Goal: Book appointment/travel/reservation

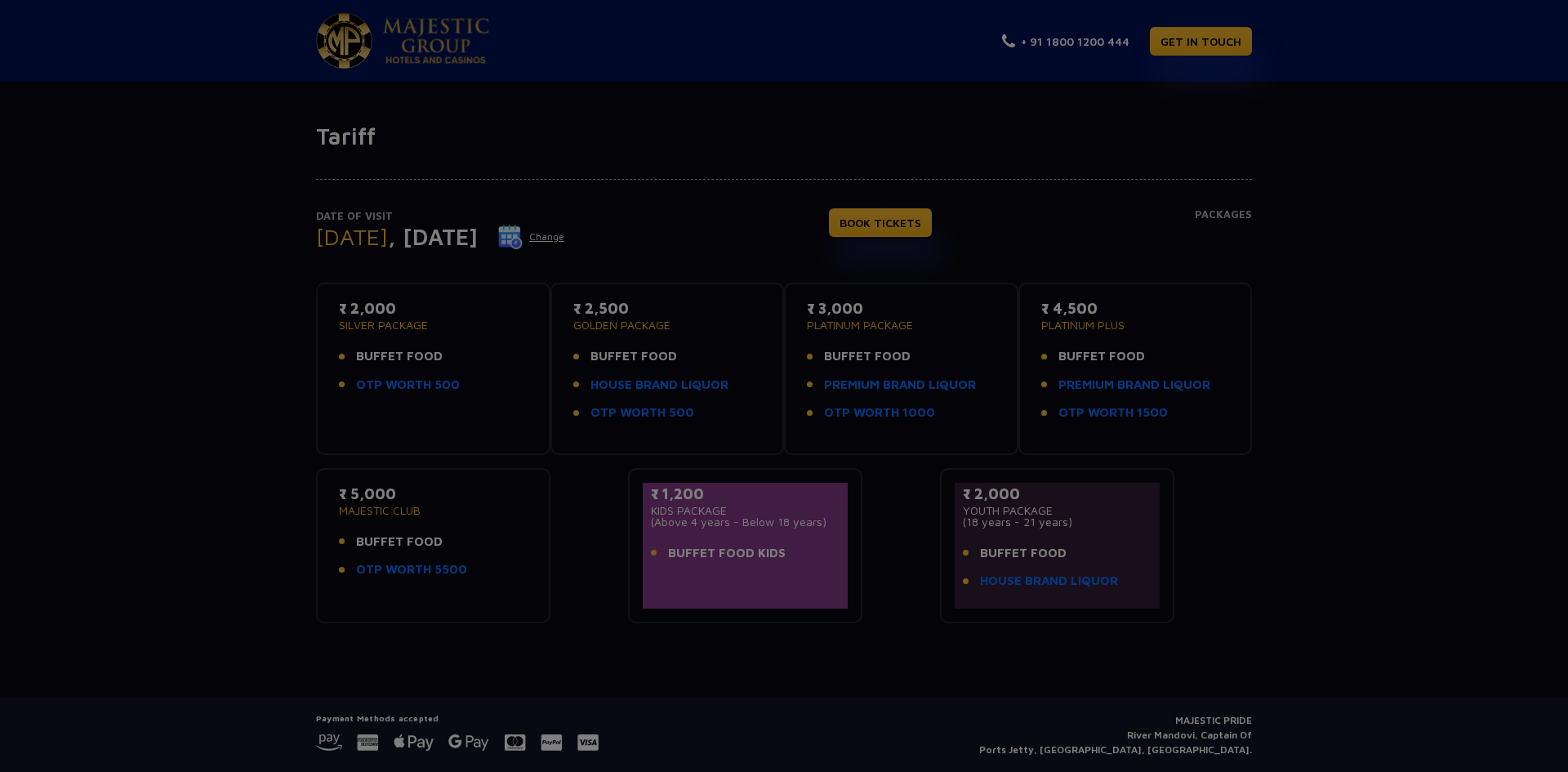
click at [655, 429] on div at bounding box center [784, 386] width 1568 height 772
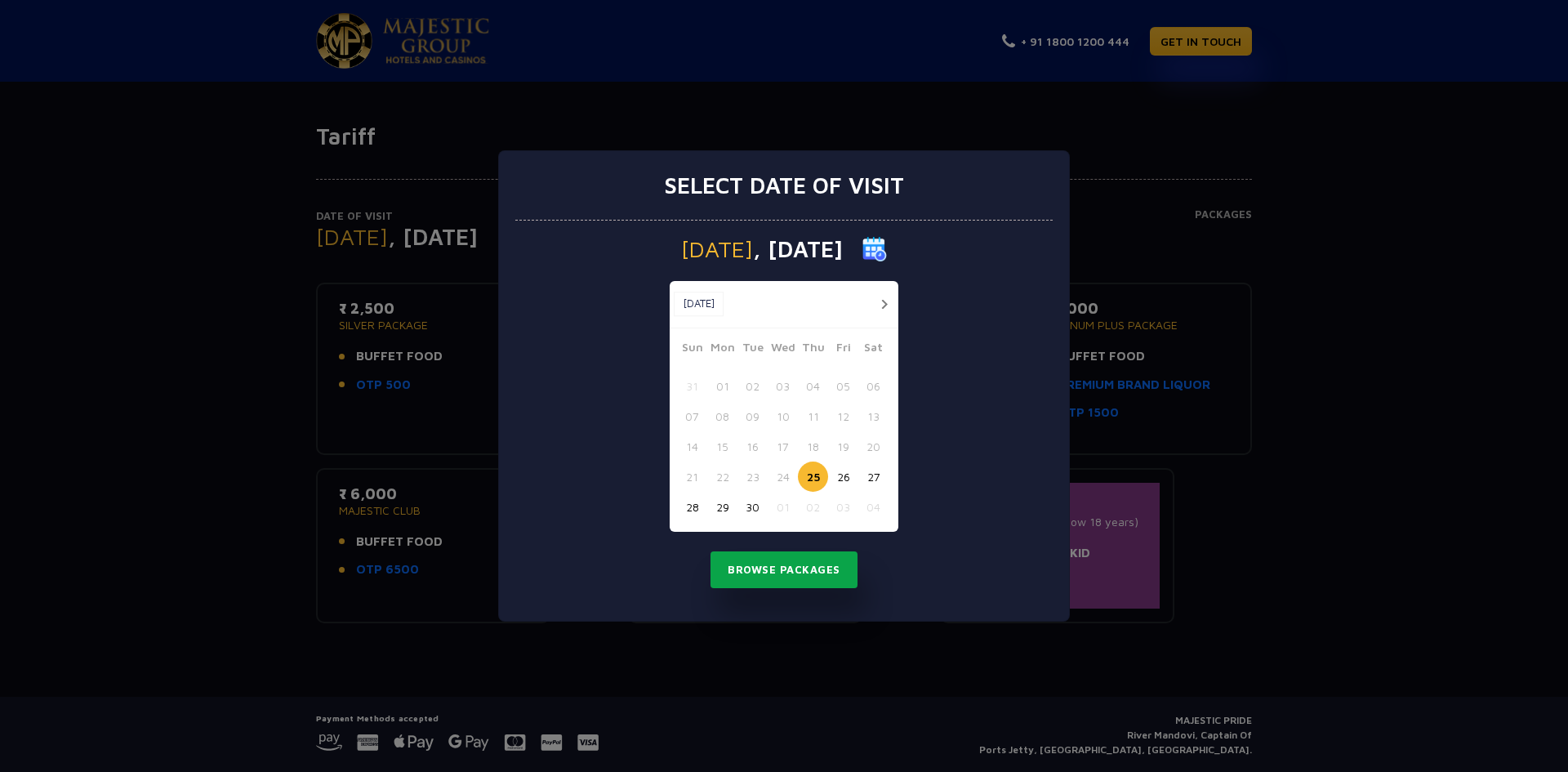
click at [780, 570] on button "Browse Packages" at bounding box center [783, 570] width 147 height 38
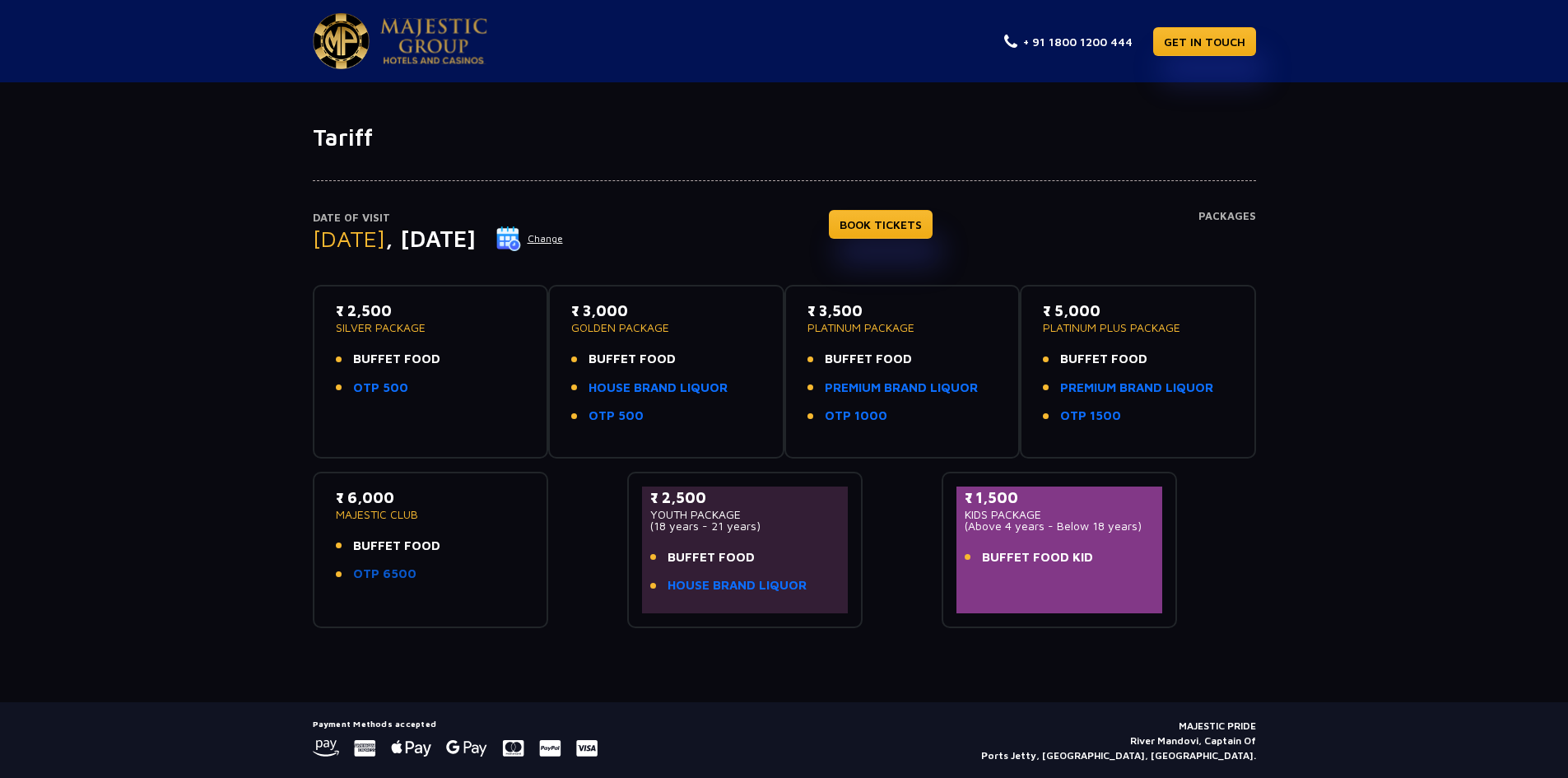
click at [392, 571] on link "OTP 6500" at bounding box center [384, 574] width 63 height 19
click at [375, 515] on p "MAJESTIC CLUB" at bounding box center [431, 514] width 190 height 12
click at [391, 550] on span "BUFFET FOOD" at bounding box center [397, 545] width 87 height 19
click at [400, 579] on link "OTP 6500" at bounding box center [384, 574] width 63 height 19
click at [564, 242] on button "Change" at bounding box center [529, 239] width 68 height 27
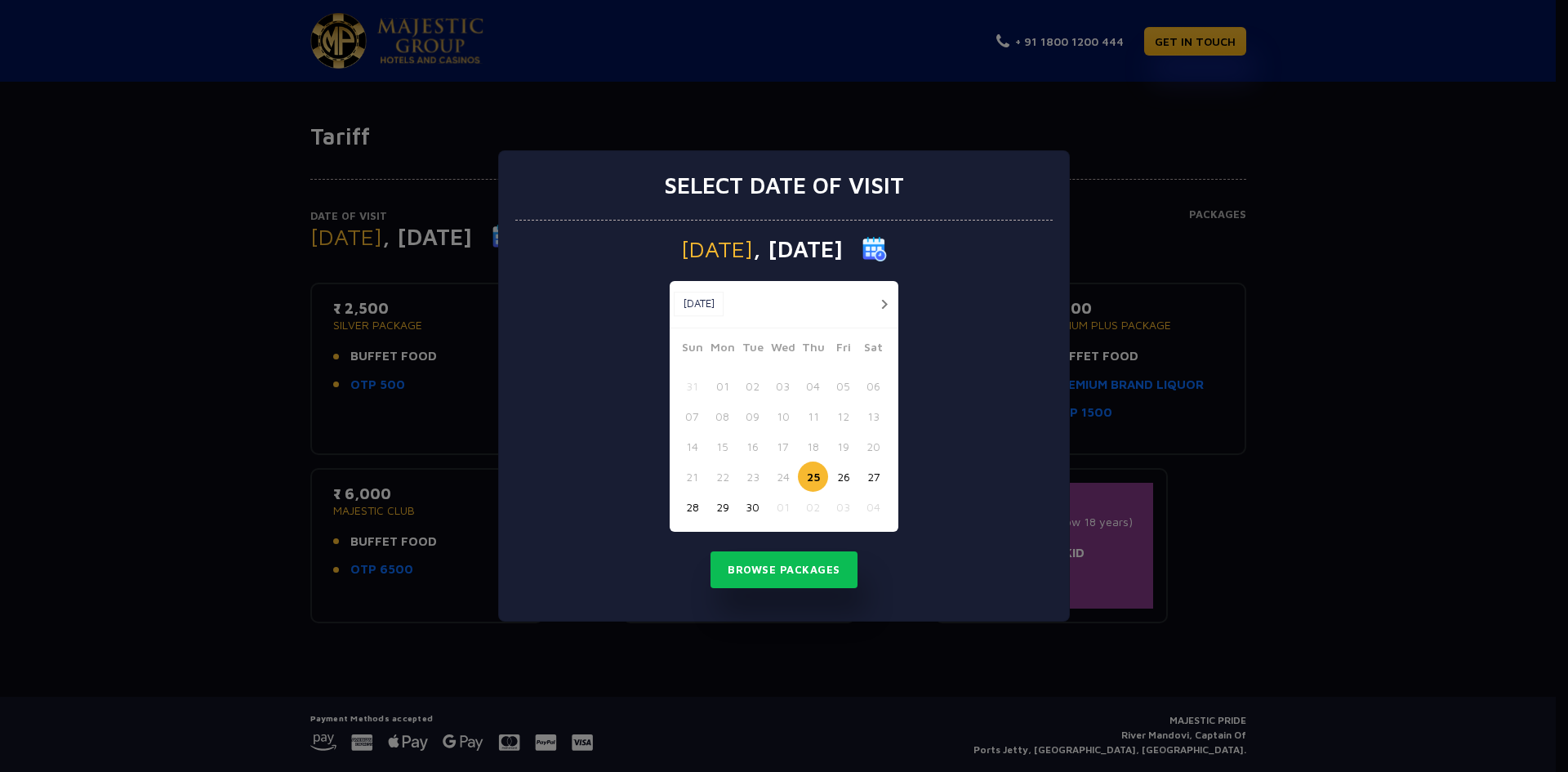
click at [886, 306] on button "button" at bounding box center [884, 304] width 20 height 20
click at [872, 387] on button "04" at bounding box center [873, 386] width 30 height 30
click at [773, 575] on button "Browse Packages" at bounding box center [783, 570] width 147 height 38
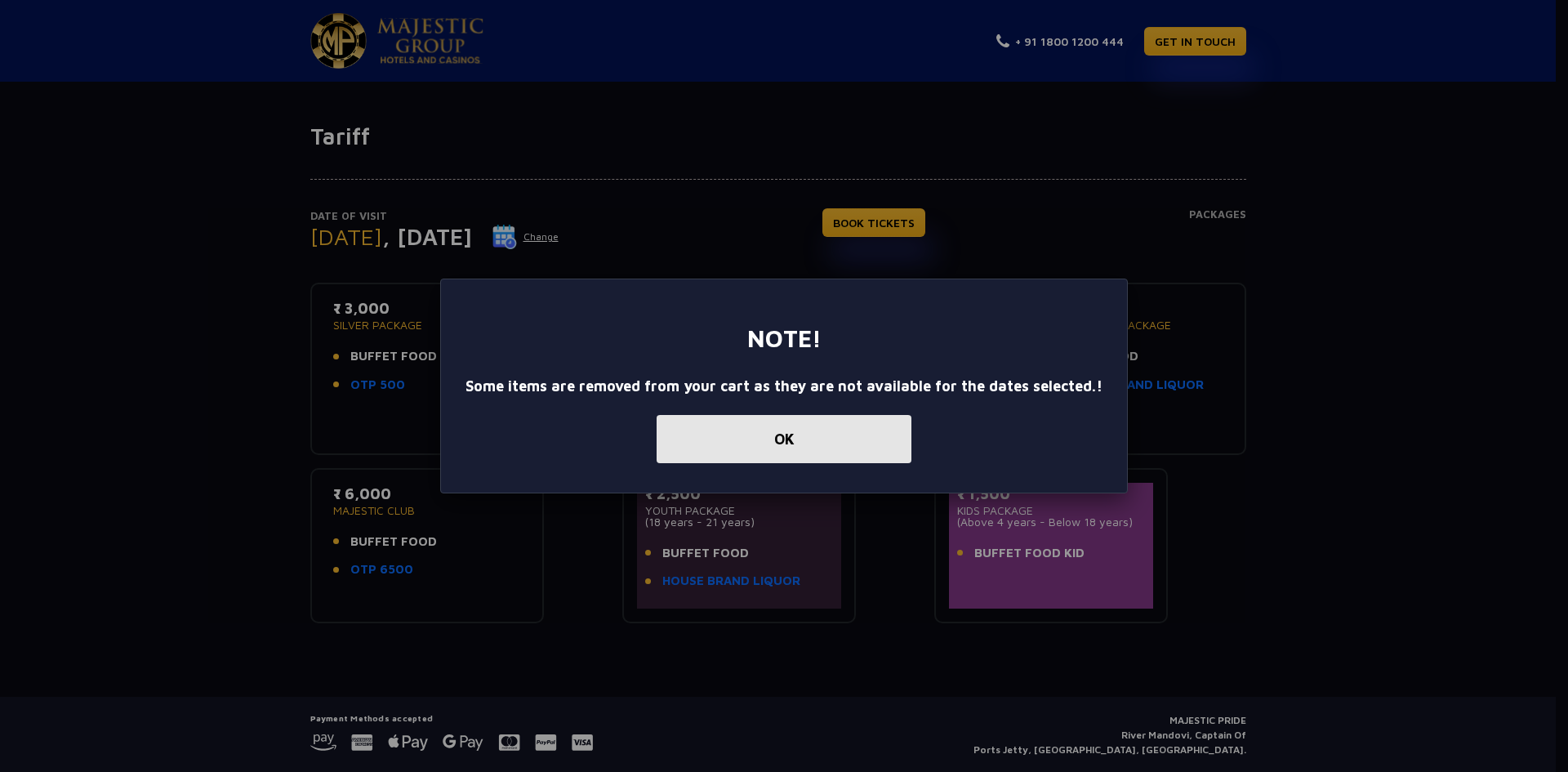
click at [773, 449] on button "OK" at bounding box center [783, 439] width 255 height 48
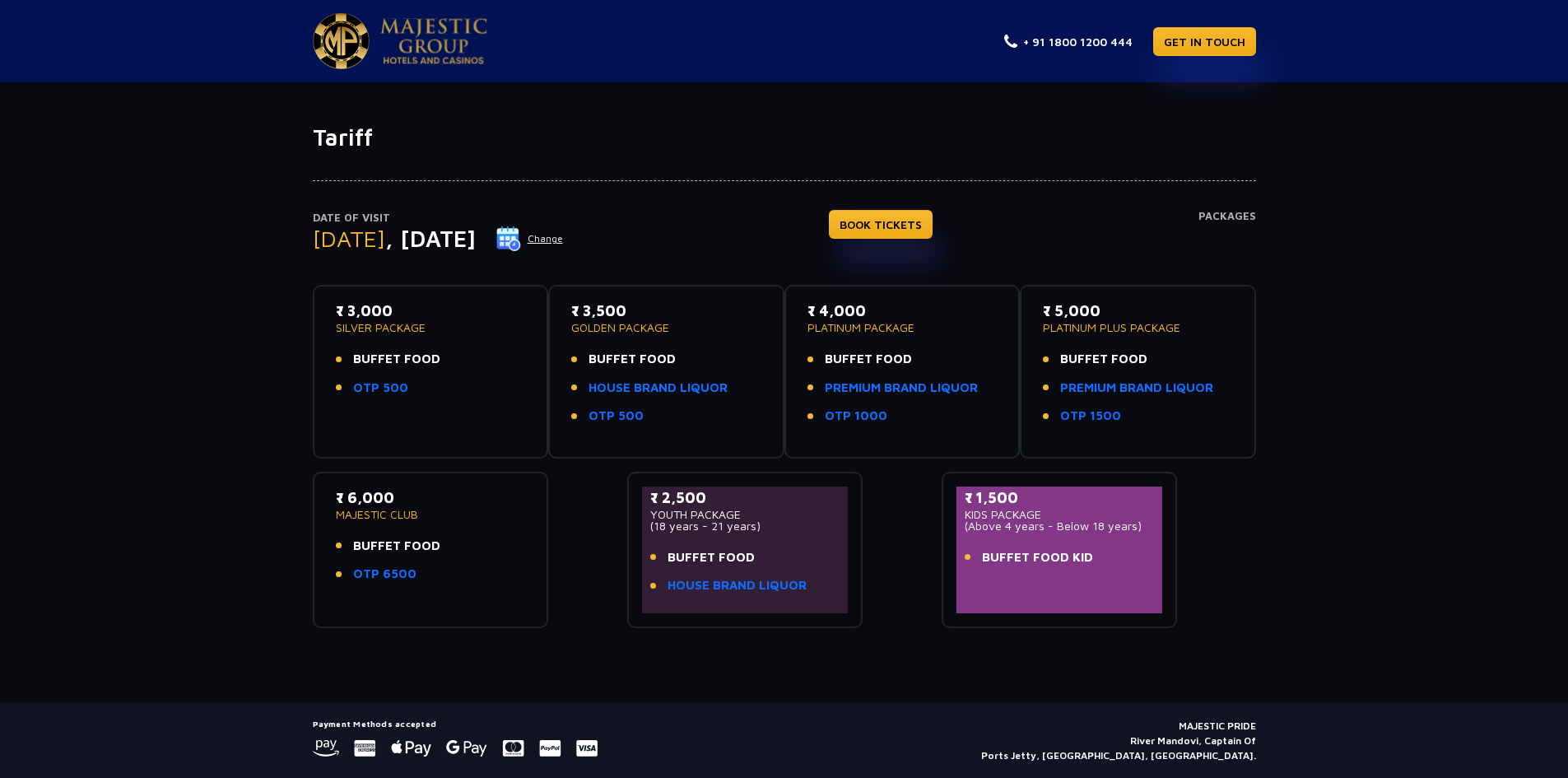
click at [384, 545] on span "BUFFET FOOD" at bounding box center [397, 545] width 87 height 19
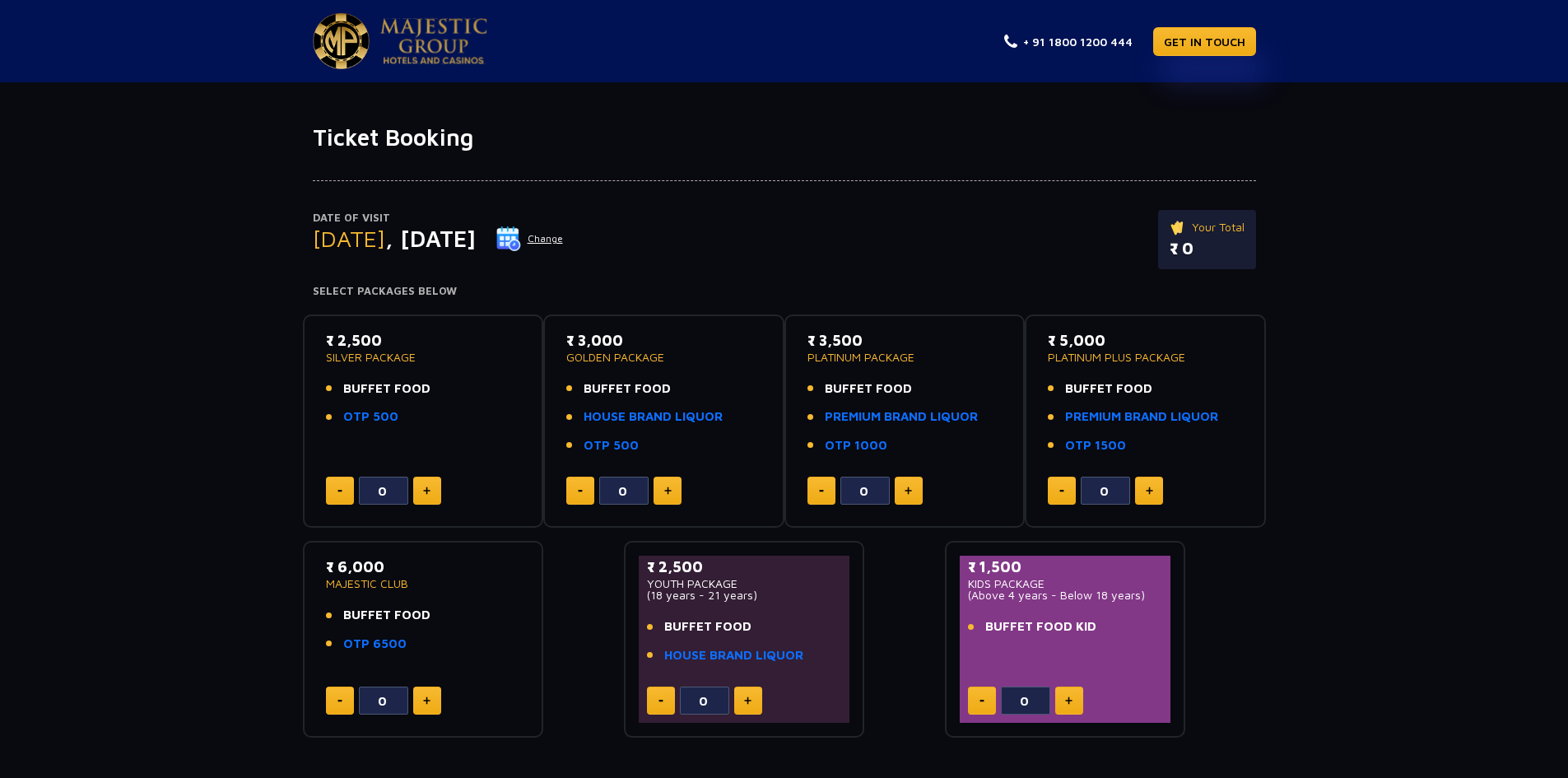
click at [431, 704] on button at bounding box center [427, 701] width 28 height 28
type input "1"
click at [626, 423] on link "HOUSE BRAND LIQUOR" at bounding box center [653, 417] width 139 height 19
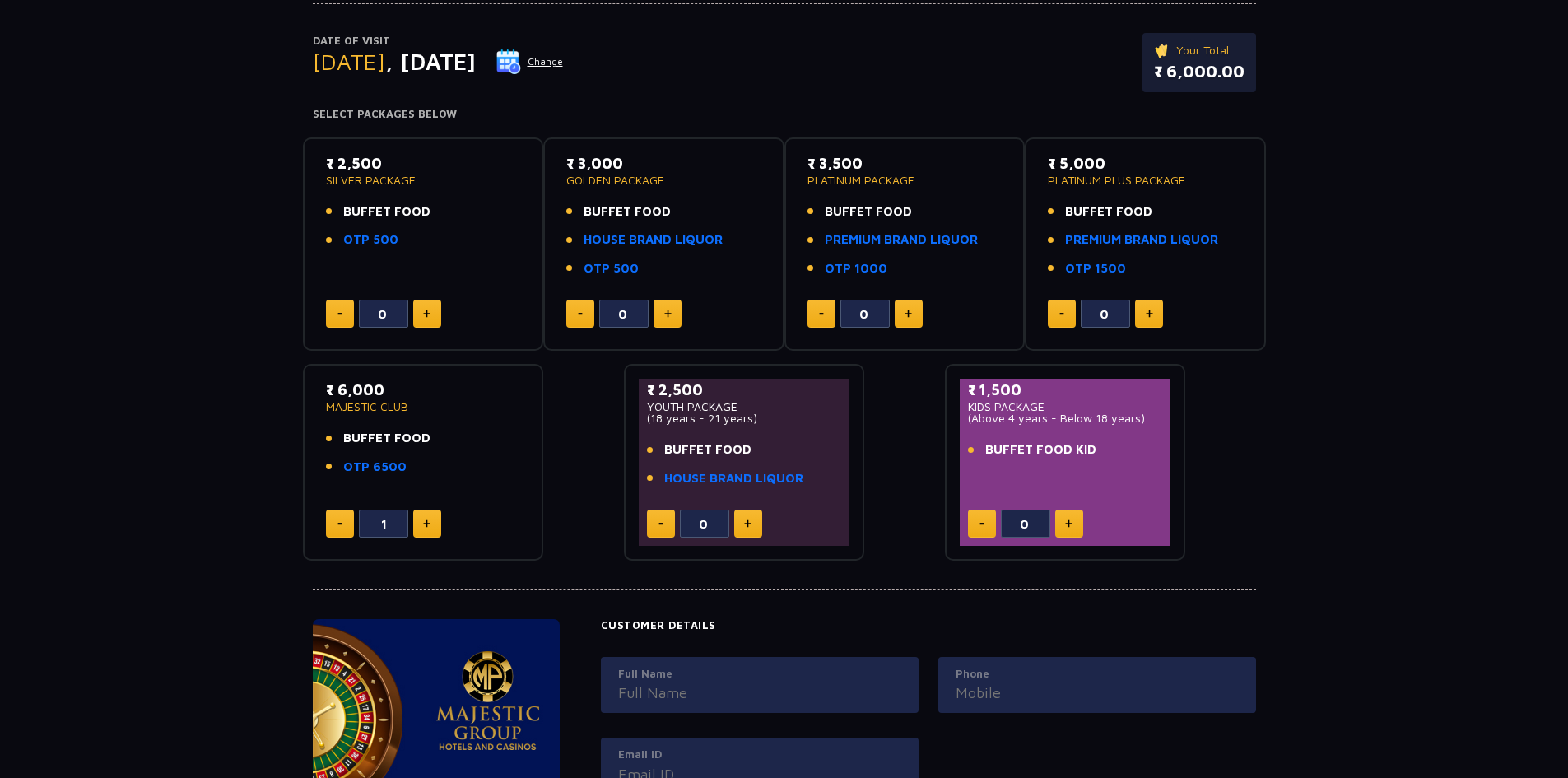
scroll to position [164, 0]
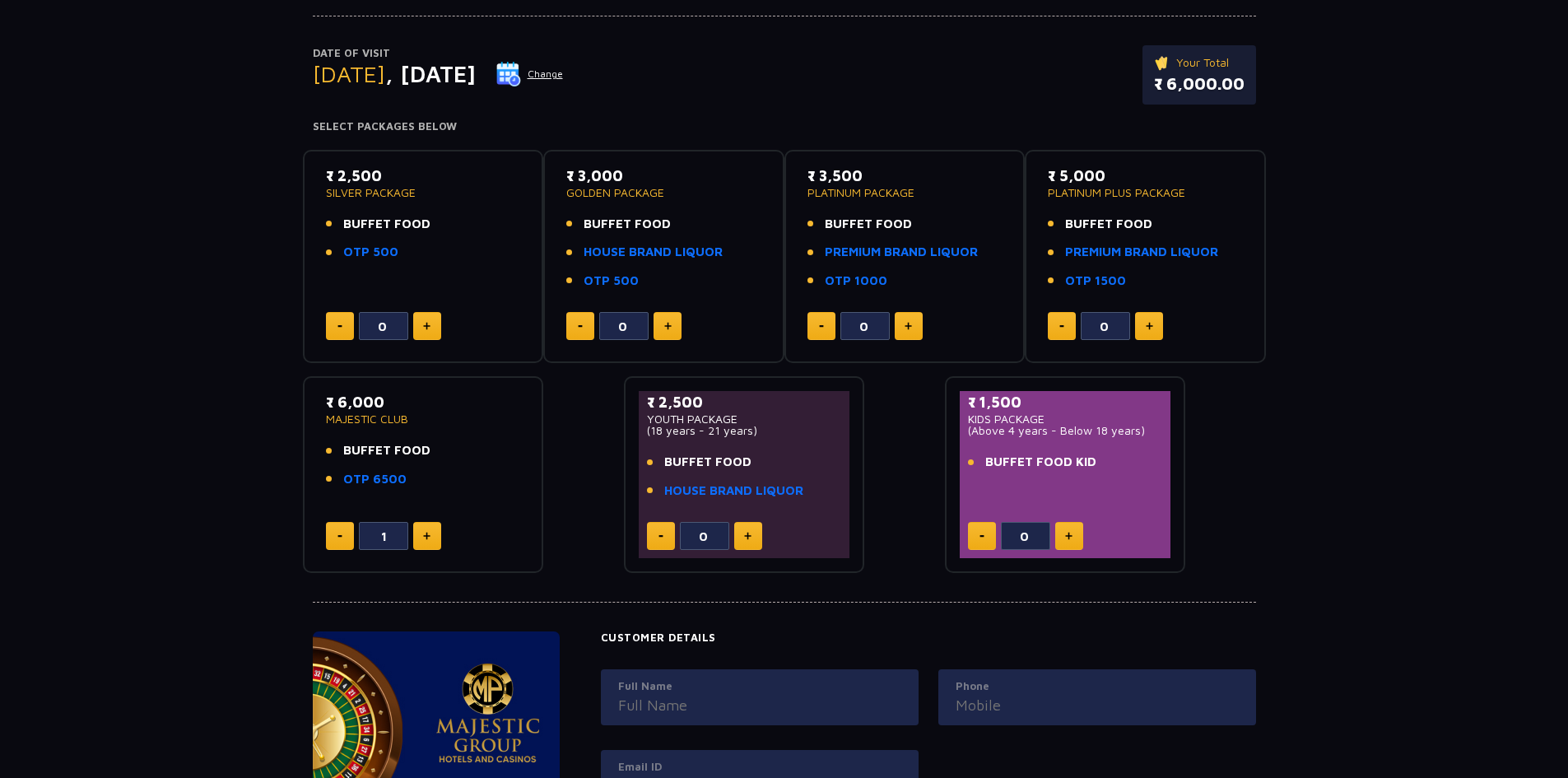
click at [383, 421] on p "MAJESTIC CLUB" at bounding box center [424, 418] width 195 height 12
click at [612, 255] on link "HOUSE BRAND LIQUOR" at bounding box center [653, 251] width 139 height 19
click at [671, 327] on button at bounding box center [668, 326] width 28 height 28
type input "1"
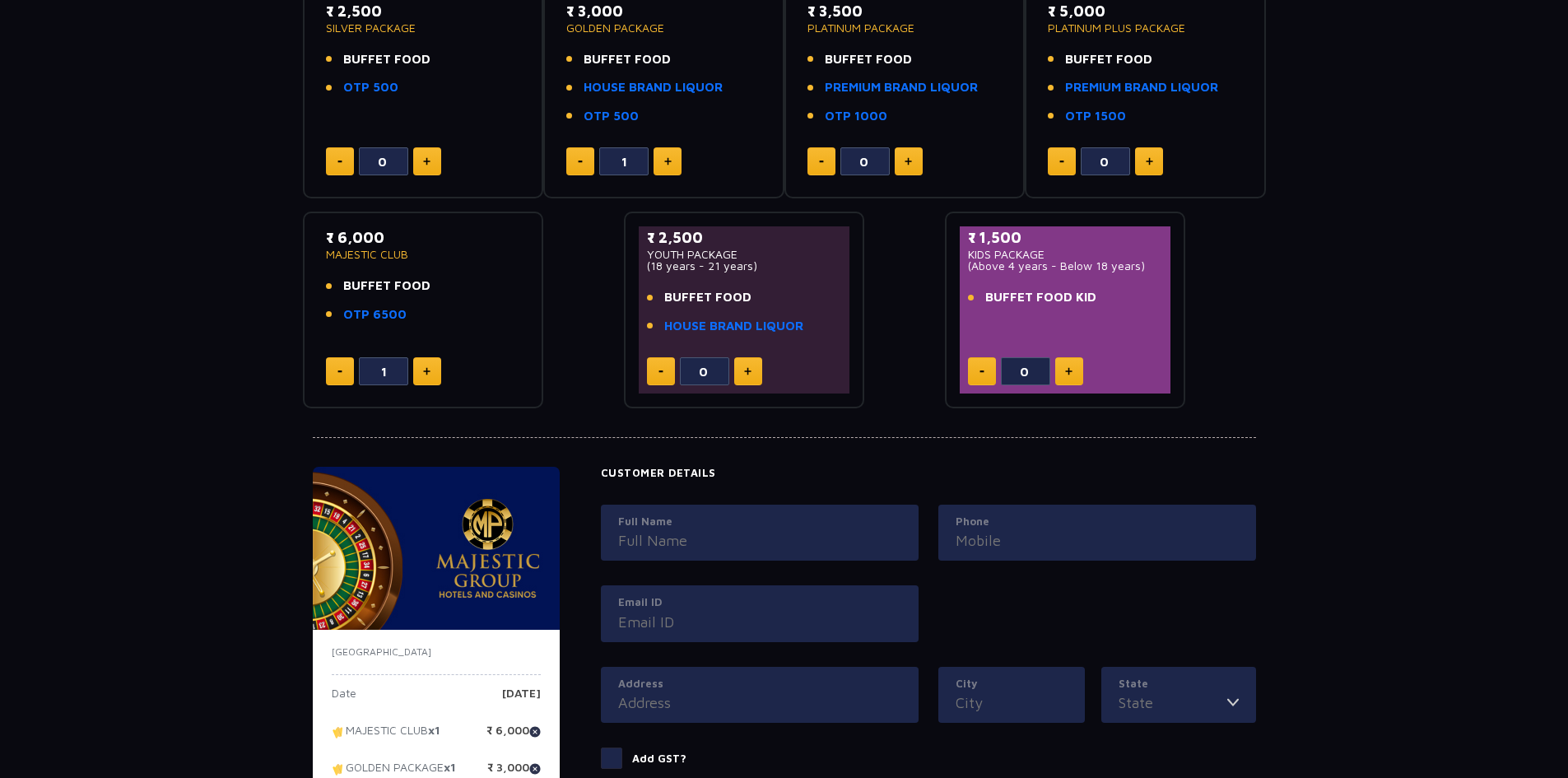
scroll to position [0, 0]
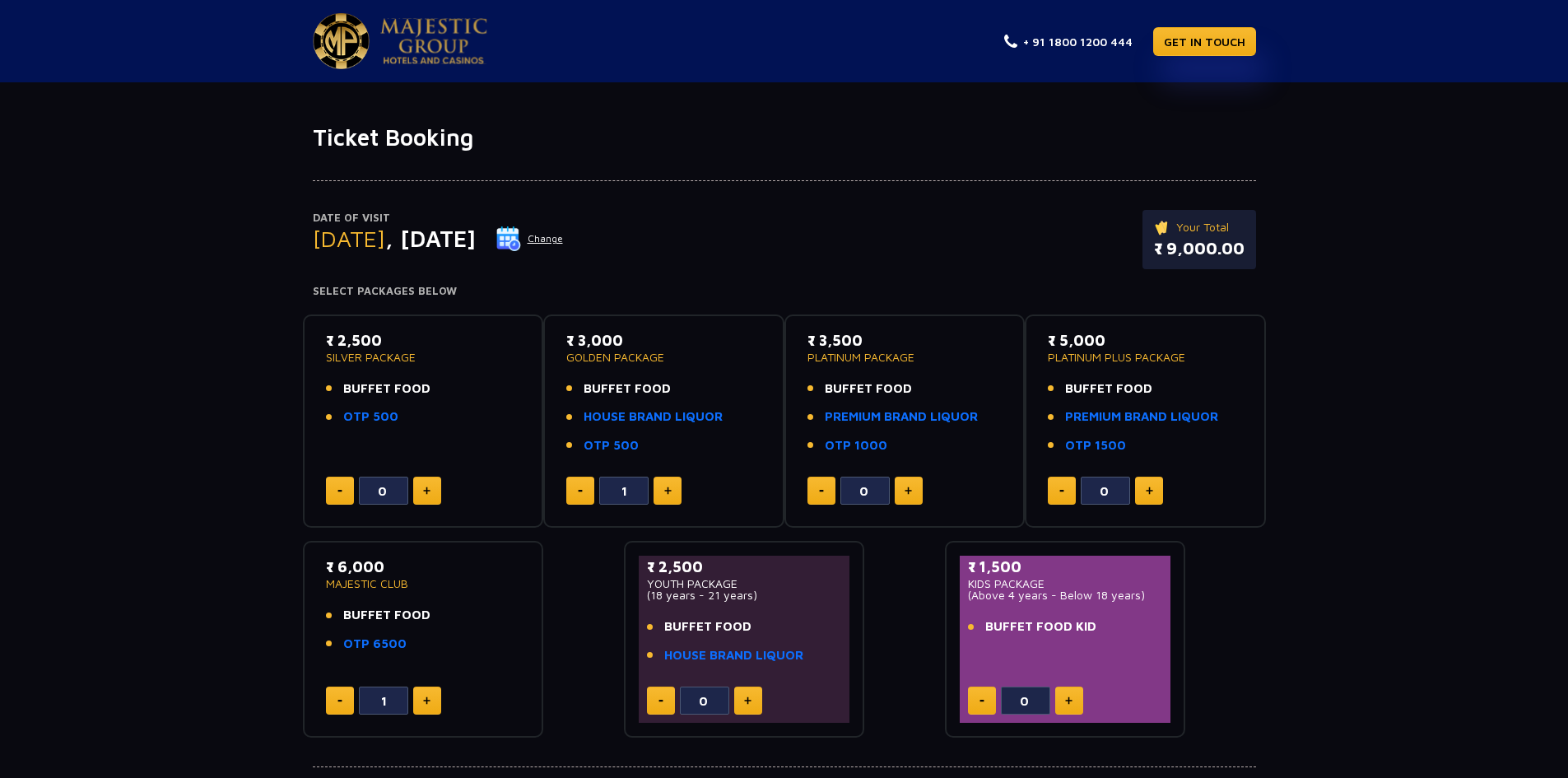
click at [427, 496] on button at bounding box center [427, 491] width 28 height 28
type input "1"
click at [578, 490] on img at bounding box center [581, 490] width 5 height 3
type input "0"
click at [900, 417] on link "PREMIUM BRAND LIQUOR" at bounding box center [901, 417] width 153 height 19
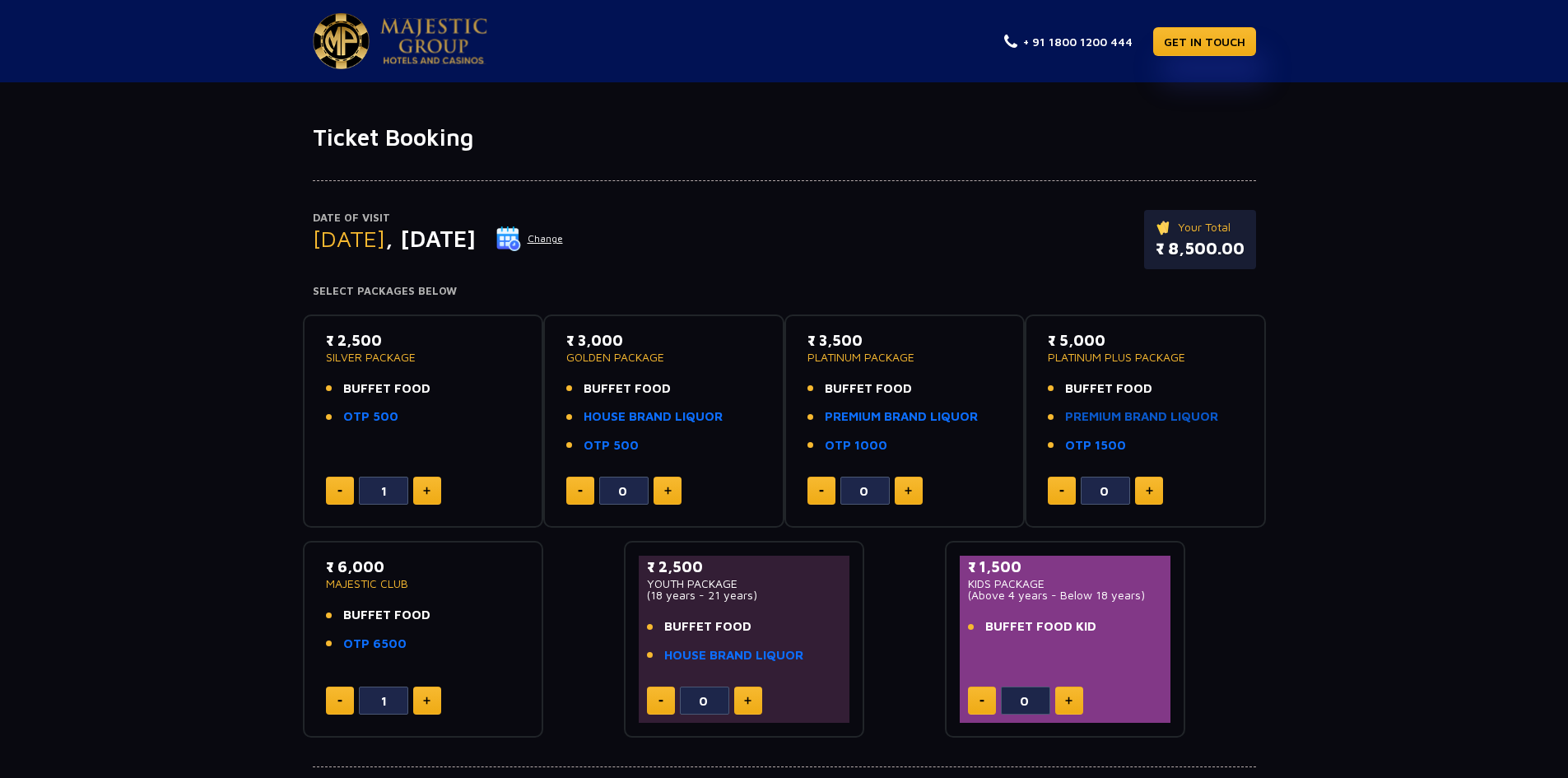
click at [1098, 417] on link "PREMIUM BRAND LIQUOR" at bounding box center [1141, 417] width 153 height 19
